Goal: Transaction & Acquisition: Register for event/course

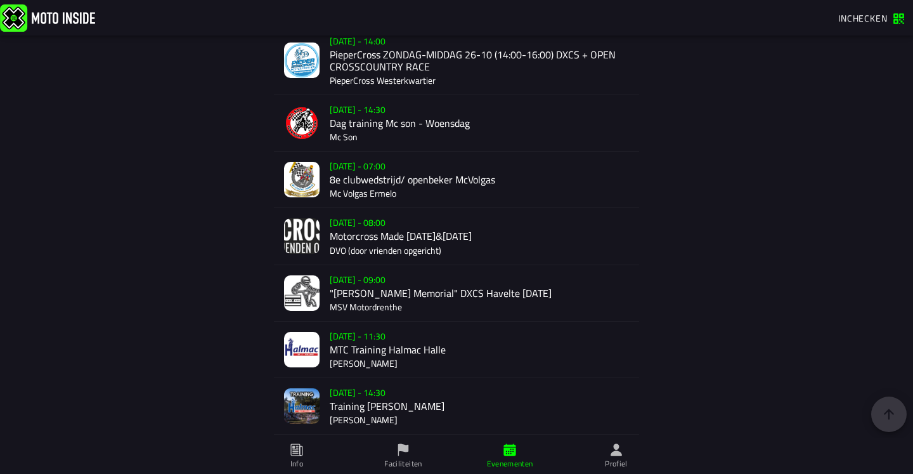
scroll to position [2046, 0]
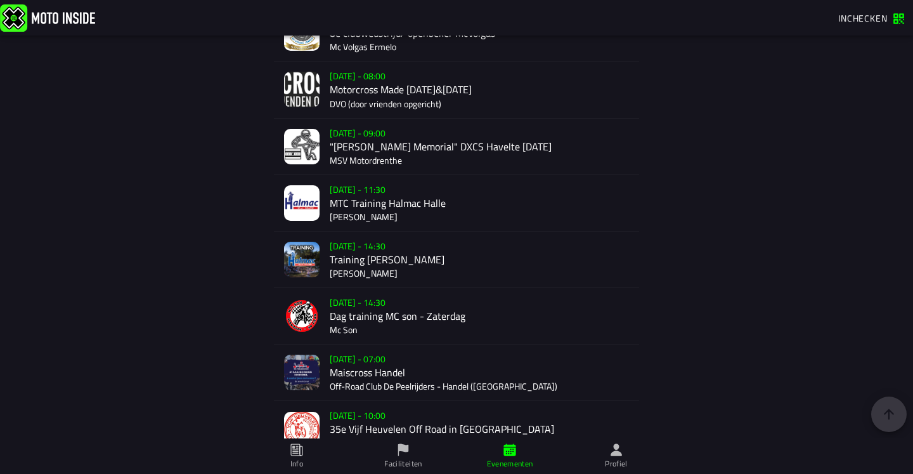
click at [414, 363] on div "[DATE] - 07:00 Maiscross Handel Off-Road Club De Peelrijders - Handel (NB)" at bounding box center [479, 372] width 299 height 56
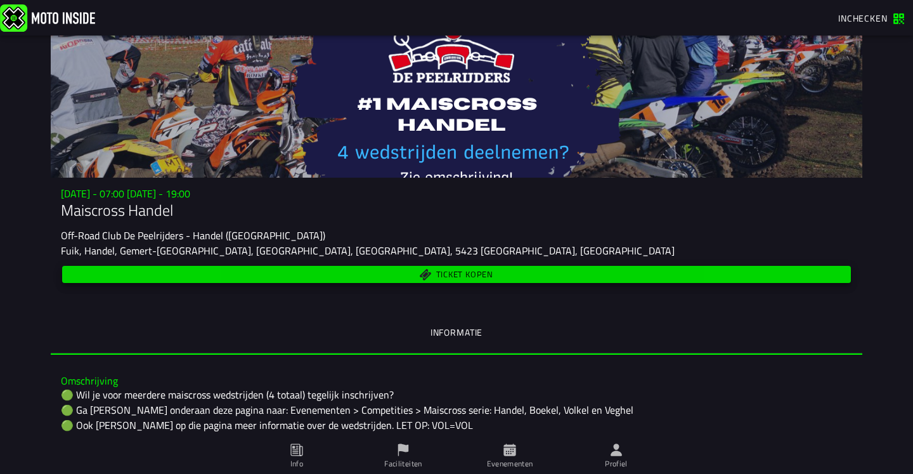
click at [407, 275] on span "Ticket kopen" at bounding box center [457, 274] width 774 height 12
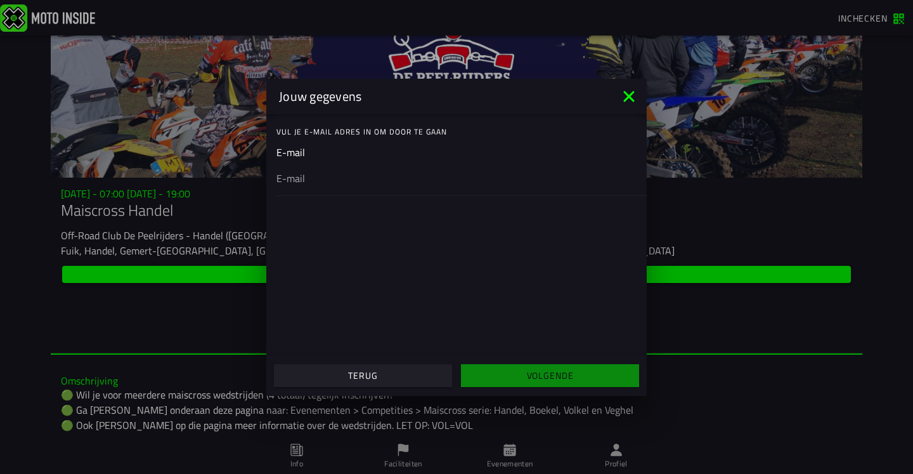
click at [635, 100] on icon at bounding box center [629, 96] width 20 height 20
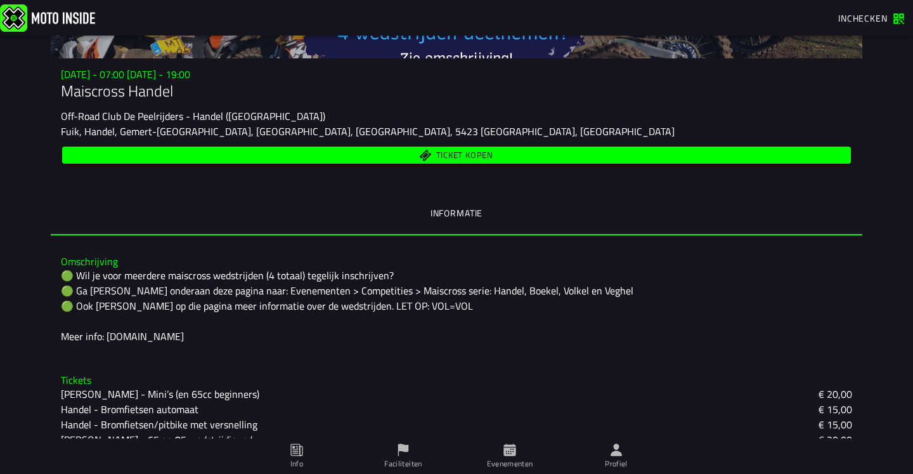
scroll to position [115, 0]
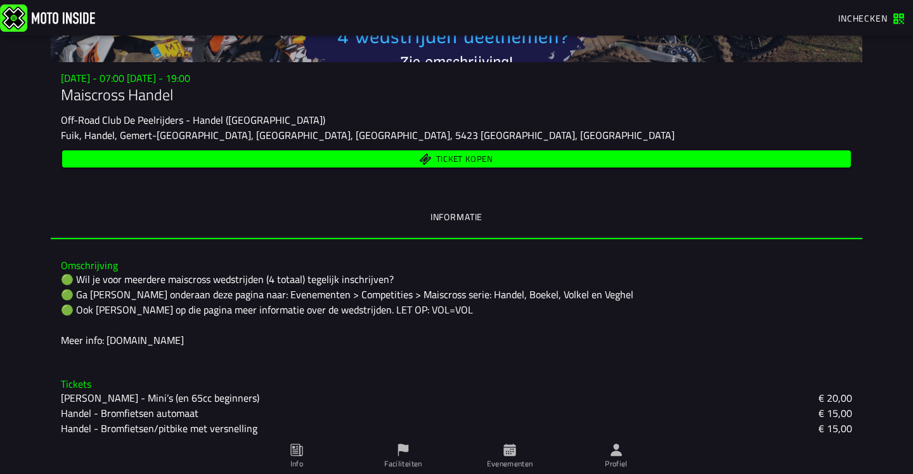
click at [471, 157] on span "Ticket kopen" at bounding box center [464, 159] width 57 height 8
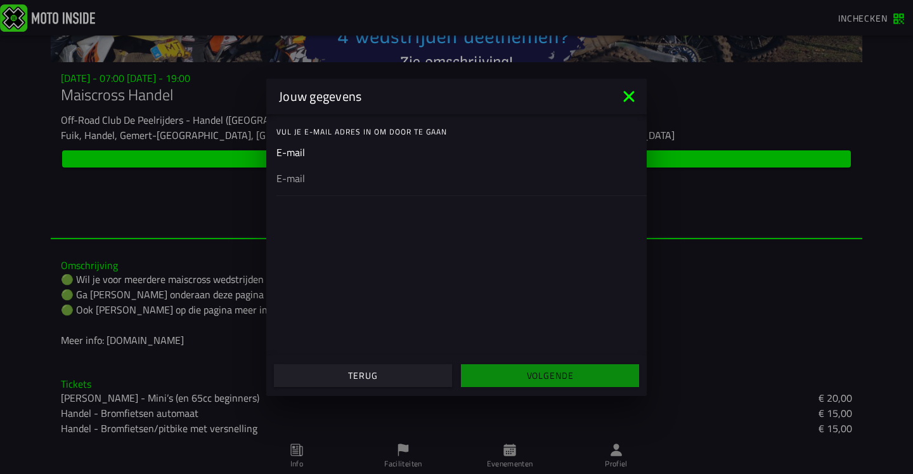
click at [345, 156] on ion-input "E-mail" at bounding box center [457, 170] width 360 height 51
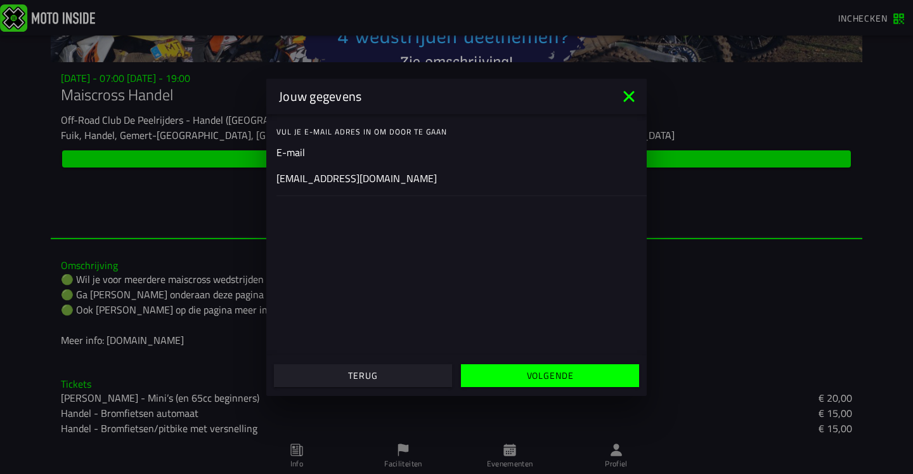
type input "[EMAIL_ADDRESS][DOMAIN_NAME]"
click at [518, 367] on button "Volgende" at bounding box center [550, 375] width 178 height 23
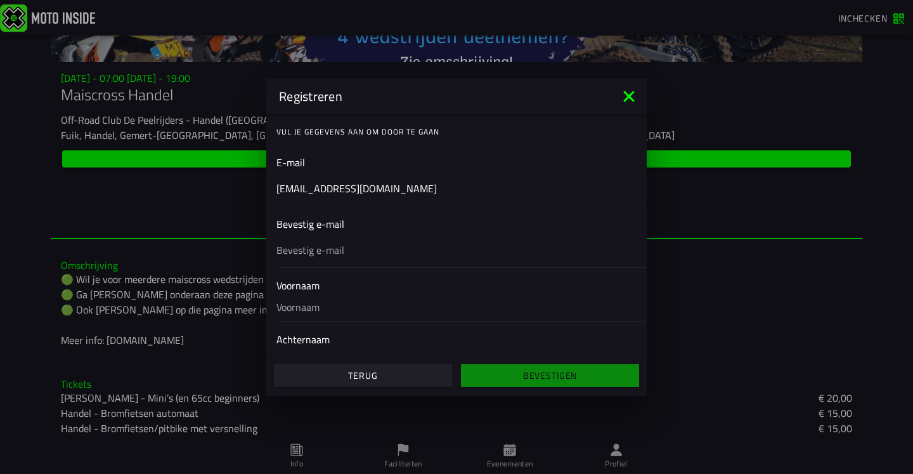
click at [466, 228] on ion-input "Bevestig e-mail" at bounding box center [457, 241] width 360 height 51
click at [384, 245] on input "text" at bounding box center [457, 249] width 360 height 15
type input "[EMAIL_ADDRESS][DOMAIN_NAME]"
type input "Thimo"
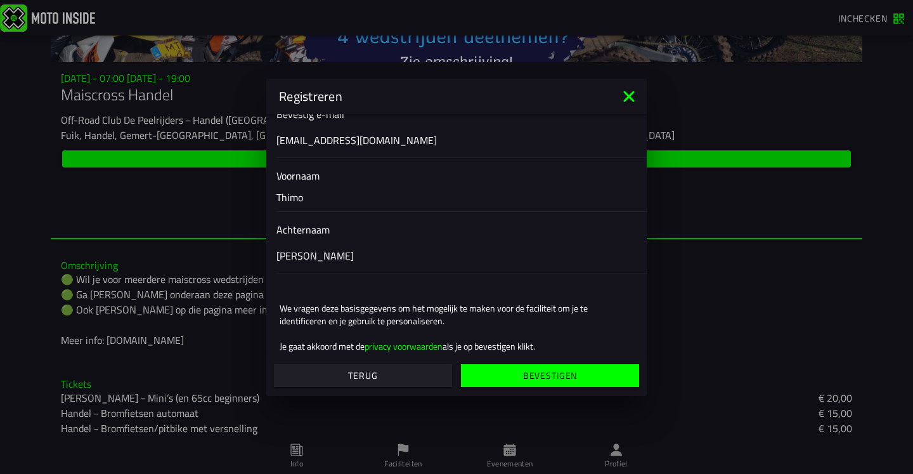
scroll to position [98, 0]
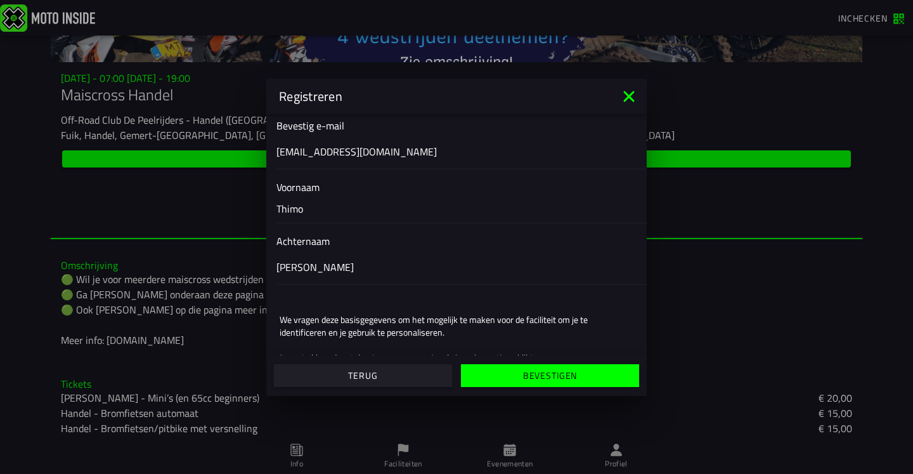
type input "[PERSON_NAME]"
click at [288, 212] on input "Thimo" at bounding box center [457, 209] width 360 height 28
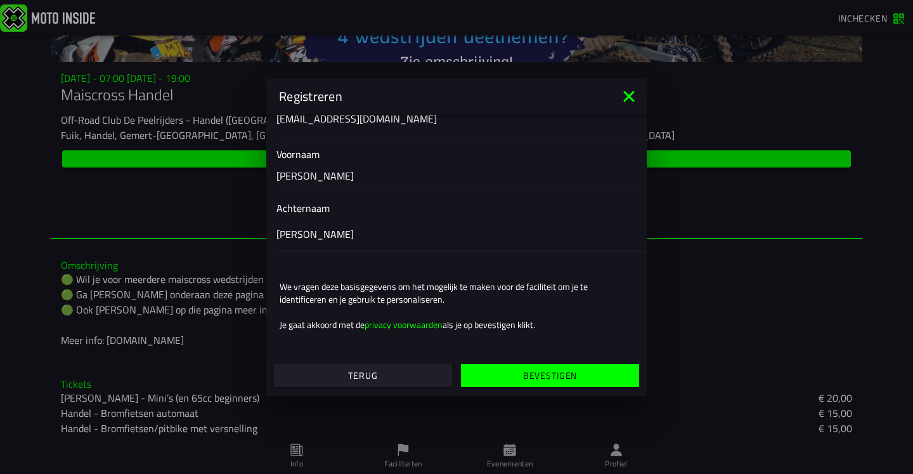
scroll to position [131, 0]
type input "[PERSON_NAME]"
click at [0, 0] on slot "Bevestigen" at bounding box center [0, 0] width 0 height 0
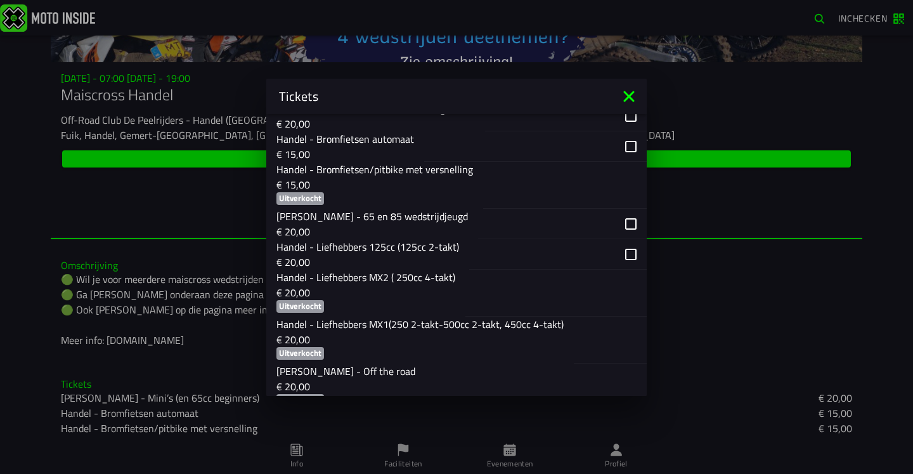
scroll to position [829, 0]
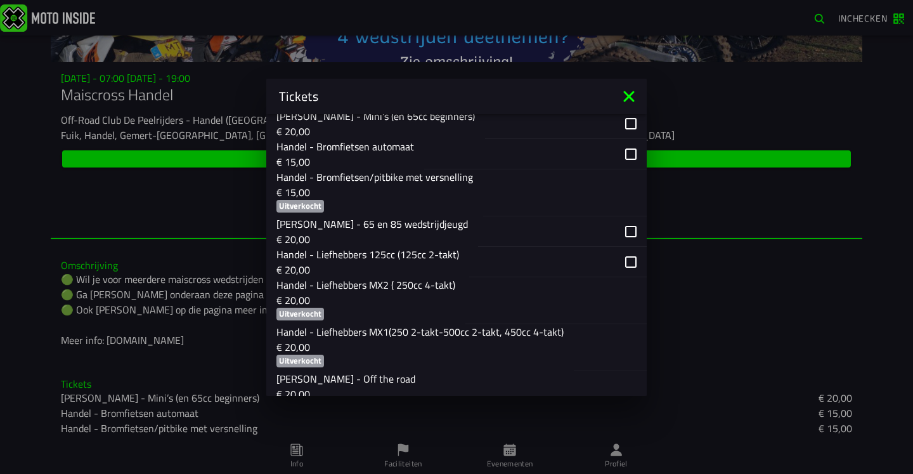
click at [471, 186] on button "Handel - Bromfietsen/pitbike met versnelling € 15,00 Uitverkocht" at bounding box center [456, 192] width 381 height 47
click at [625, 247] on ion-backdrop at bounding box center [630, 262] width 11 height 30
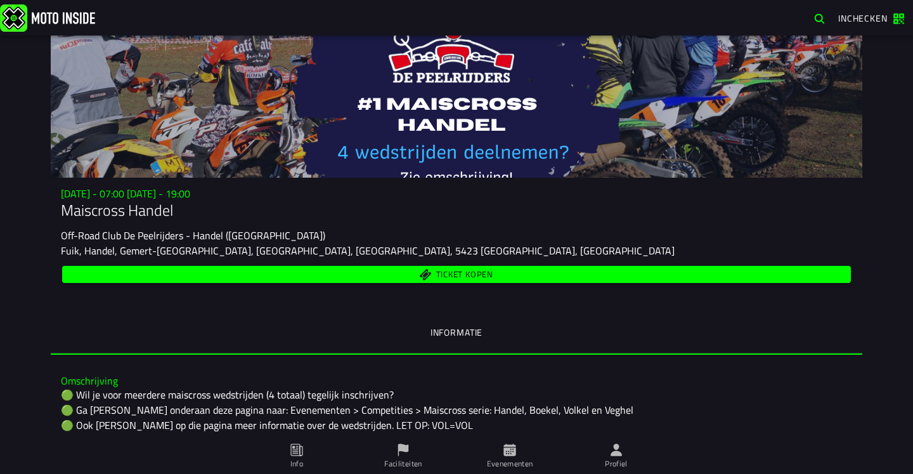
scroll to position [0, 0]
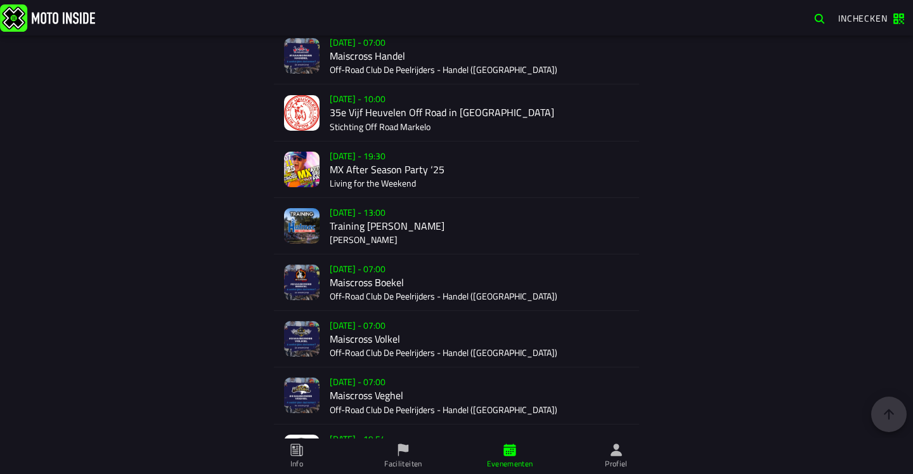
scroll to position [2363, 0]
click at [365, 271] on div "[DATE] - 07:00 Maiscross Boekel Off-Road Club De Peelrijders - Handel ([GEOGRAP…" at bounding box center [479, 281] width 299 height 56
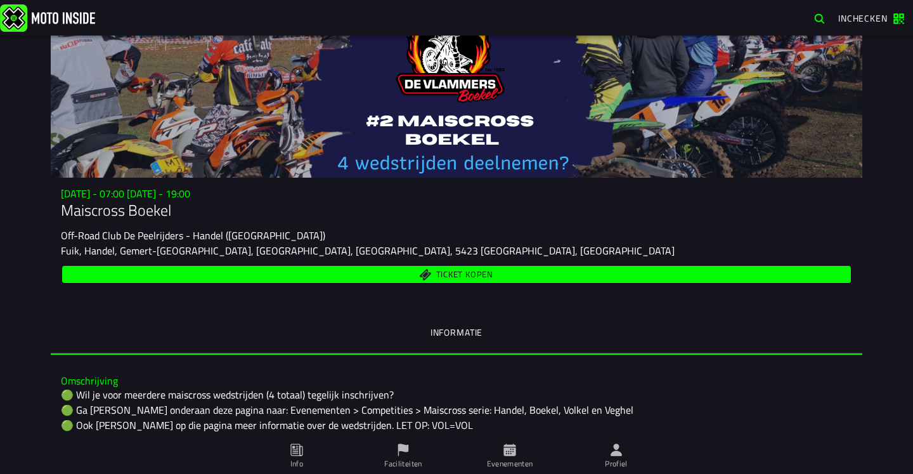
click at [365, 272] on span "Ticket kopen" at bounding box center [457, 274] width 774 height 12
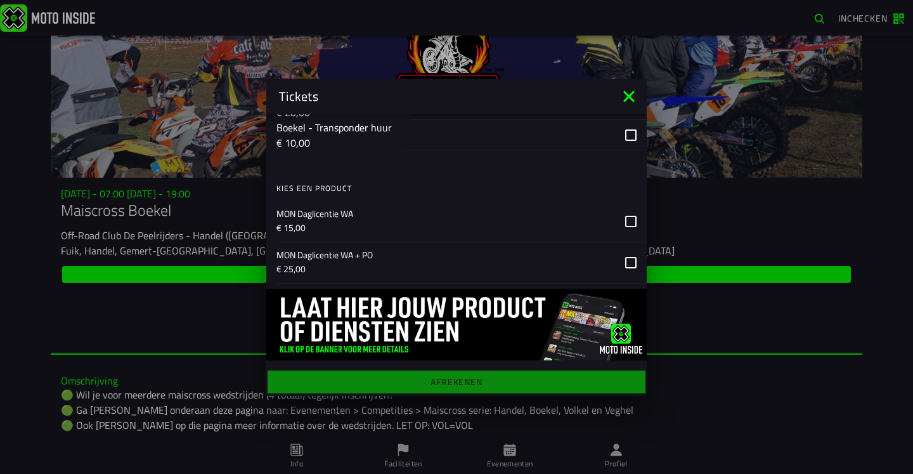
scroll to position [1158, 0]
click at [162, 129] on ion-backdrop at bounding box center [456, 237] width 913 height 474
